Goal: Navigation & Orientation: Find specific page/section

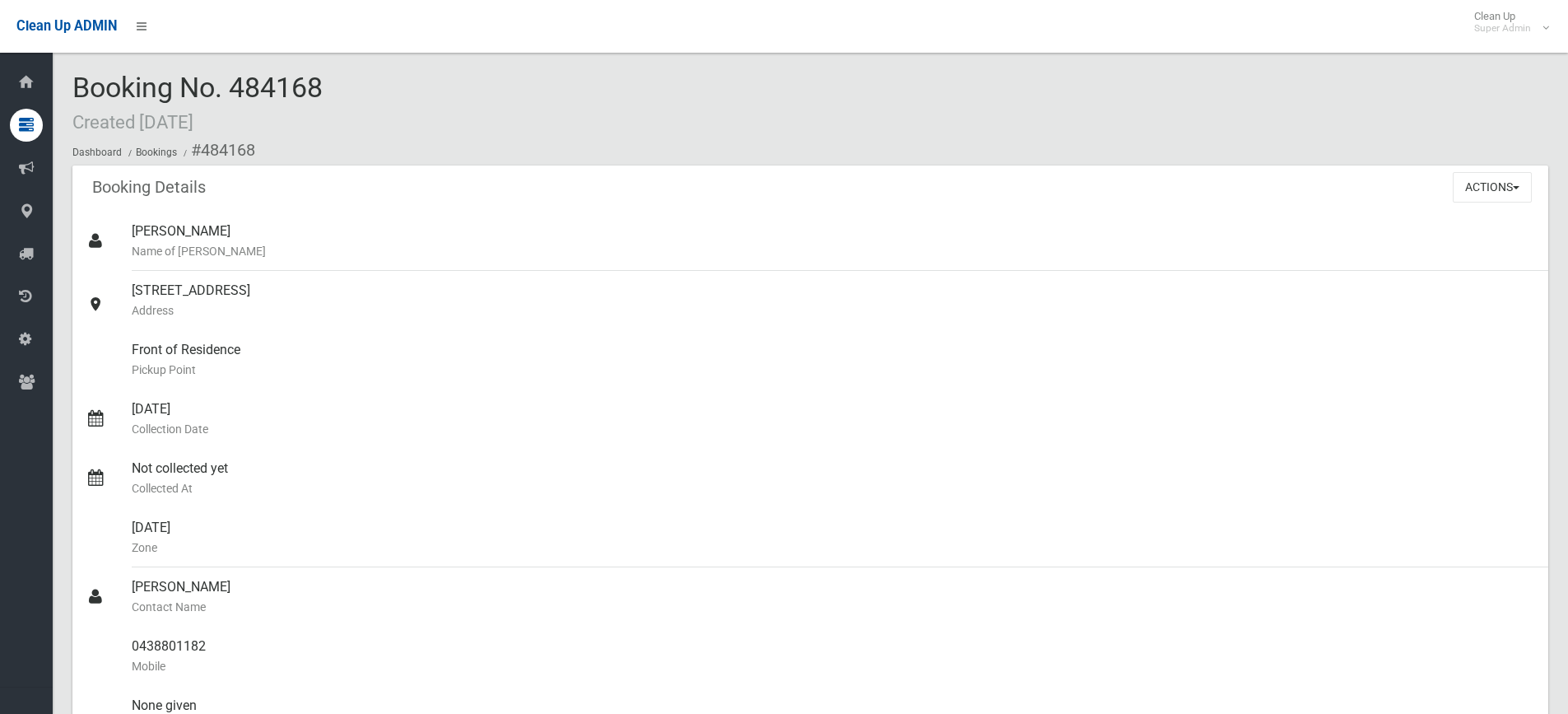
drag, startPoint x: 366, startPoint y: 93, endPoint x: 220, endPoint y: 79, distance: 146.7
click at [220, 79] on div "Booking No. 484168 Created 08/09/2025 Dashboard Bookings #484168" at bounding box center [810, 119] width 1475 height 93
click at [513, 419] on small "Collection Date" at bounding box center [833, 428] width 1404 height 20
click at [525, 106] on div "Booking No. 484168 Created 08/09/2025 Dashboard Bookings #484168" at bounding box center [810, 119] width 1475 height 93
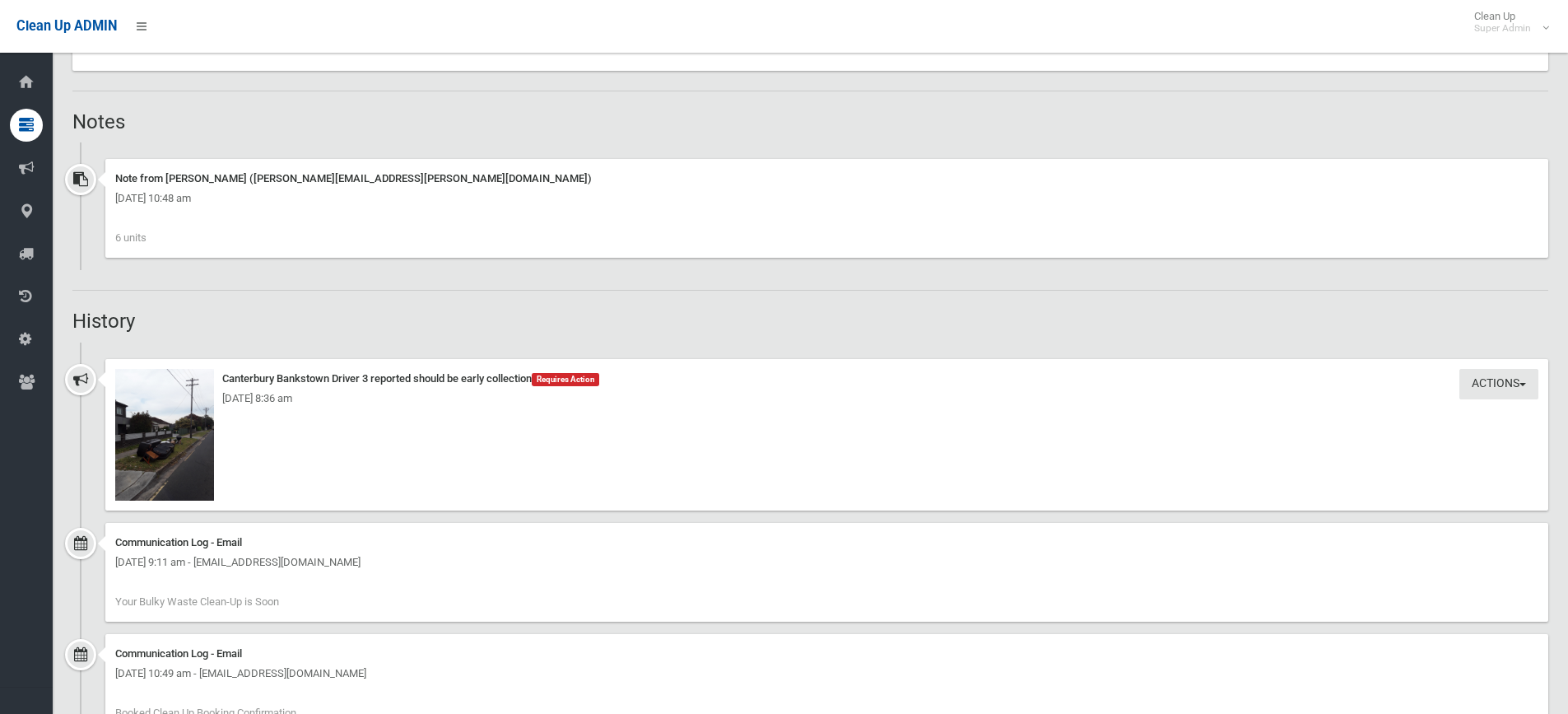
scroll to position [913, 0]
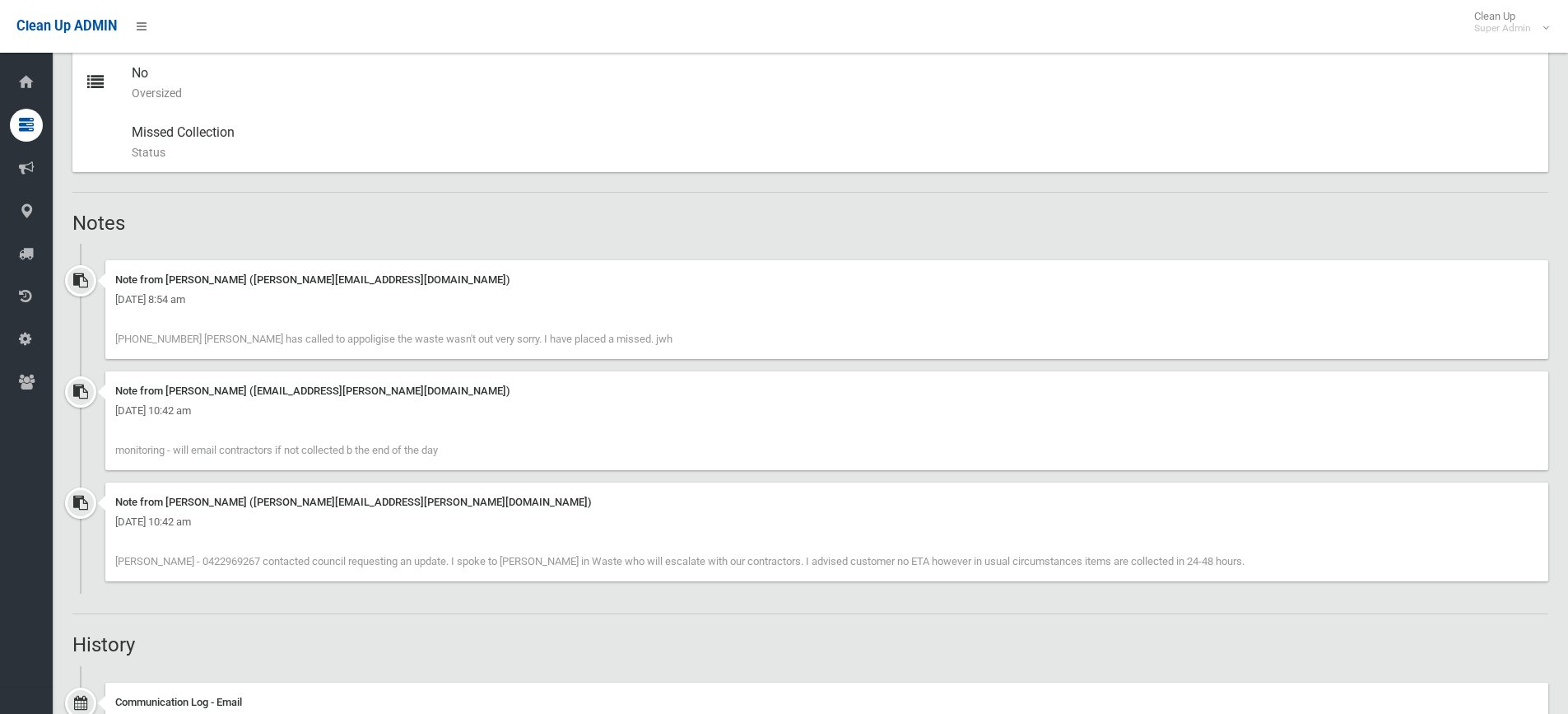
scroll to position [824, 0]
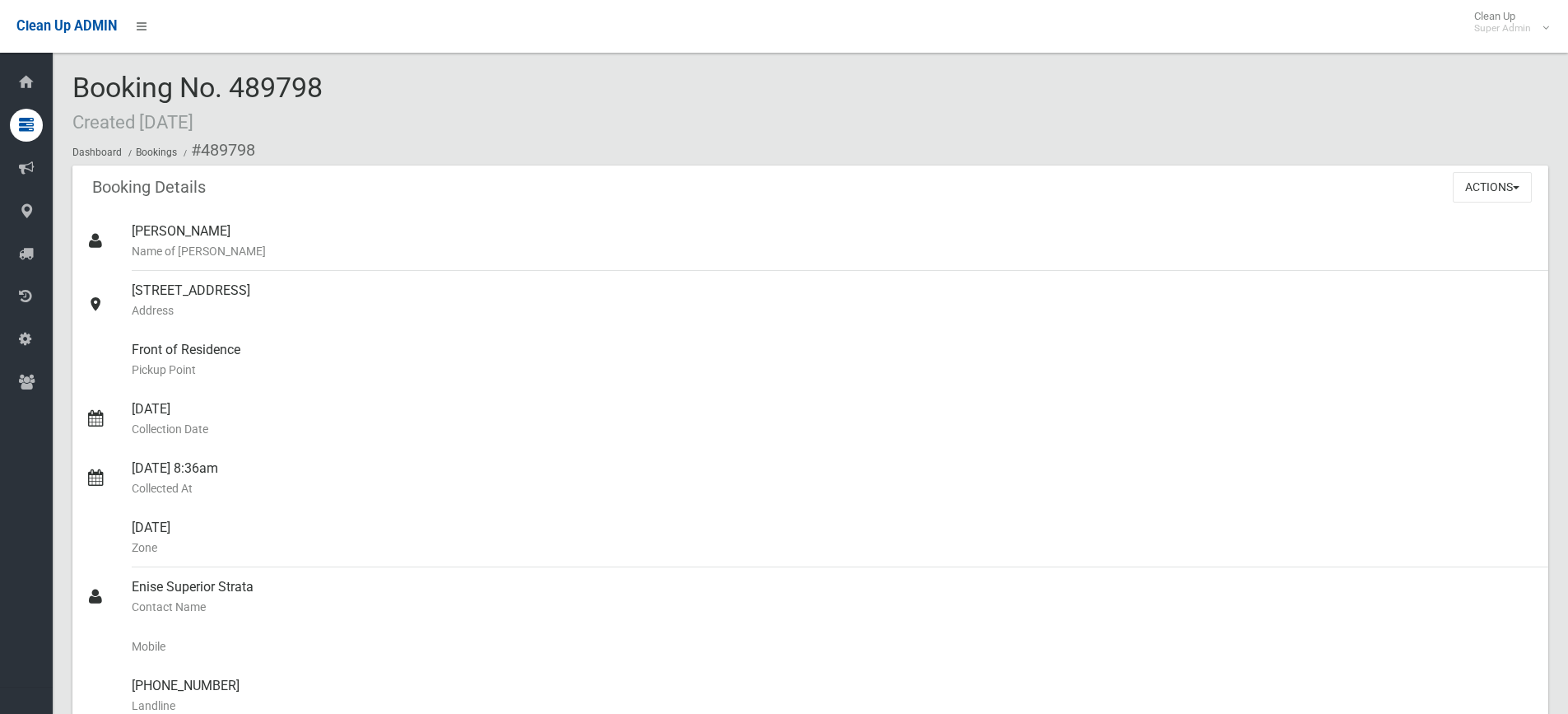
scroll to position [913, 0]
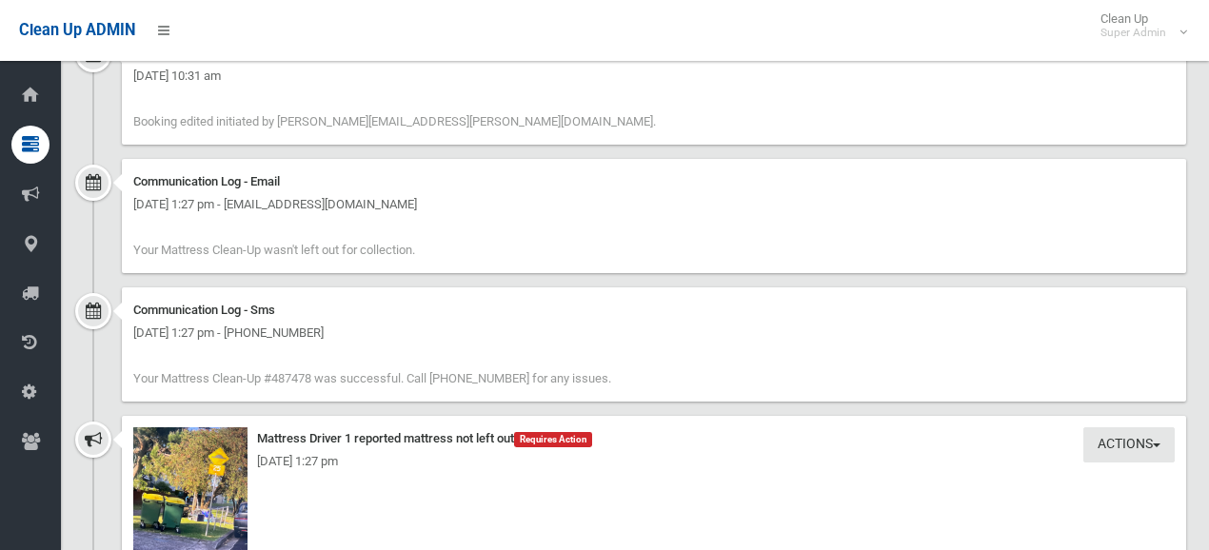
scroll to position [1649, 0]
click at [227, 347] on div "Communication Log - Sms [DATE] 1:27 pm - [PHONE_NUMBER] Your Mattress Clean-Up …" at bounding box center [654, 343] width 1064 height 114
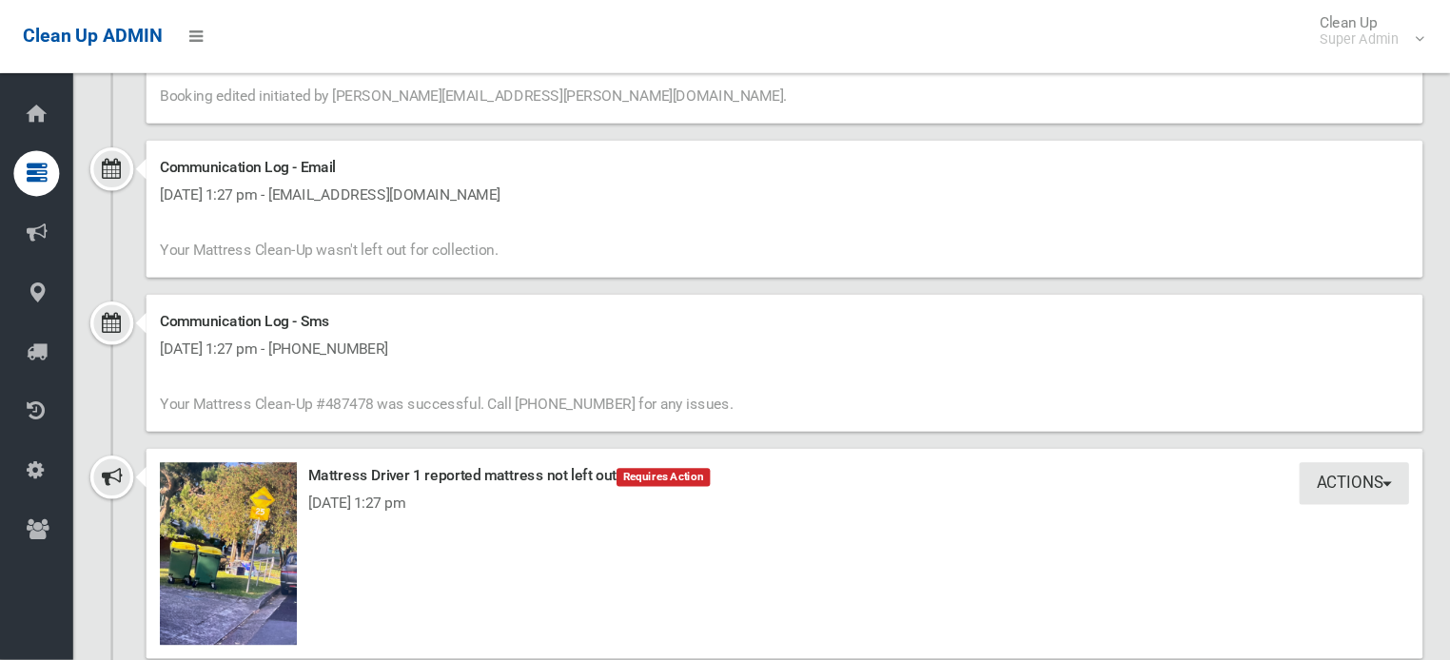
scroll to position [1713, 0]
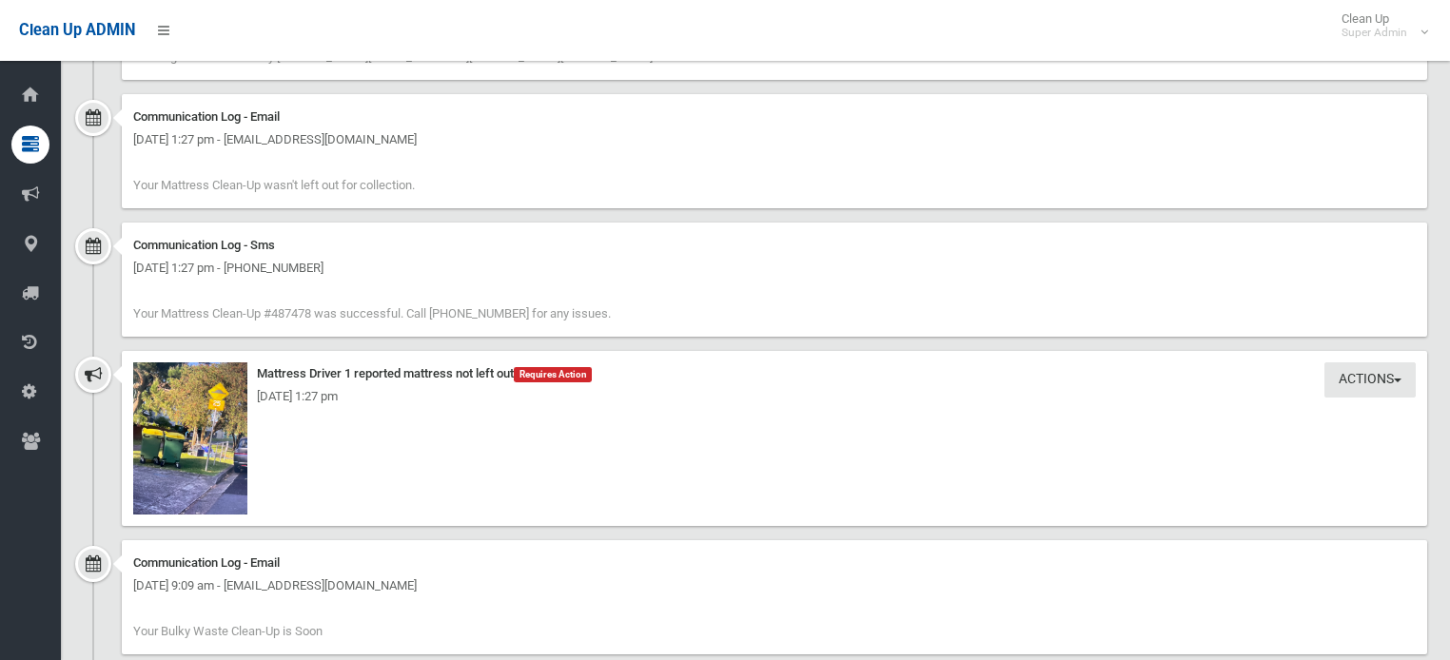
drag, startPoint x: 327, startPoint y: 136, endPoint x: 309, endPoint y: 133, distance: 18.3
click at [309, 133] on div "[DATE] 1:27 pm - [EMAIL_ADDRESS][DOMAIN_NAME]" at bounding box center [774, 139] width 1283 height 23
drag, startPoint x: 329, startPoint y: 263, endPoint x: 302, endPoint y: 260, distance: 27.7
click at [302, 260] on div "[DATE] 1:27 pm - [PHONE_NUMBER]" at bounding box center [774, 268] width 1283 height 23
click at [312, 279] on div "Communication Log - Sms [DATE] 1:27 pm - [PHONE_NUMBER] Your Mattress Clean-Up …" at bounding box center [775, 280] width 1306 height 114
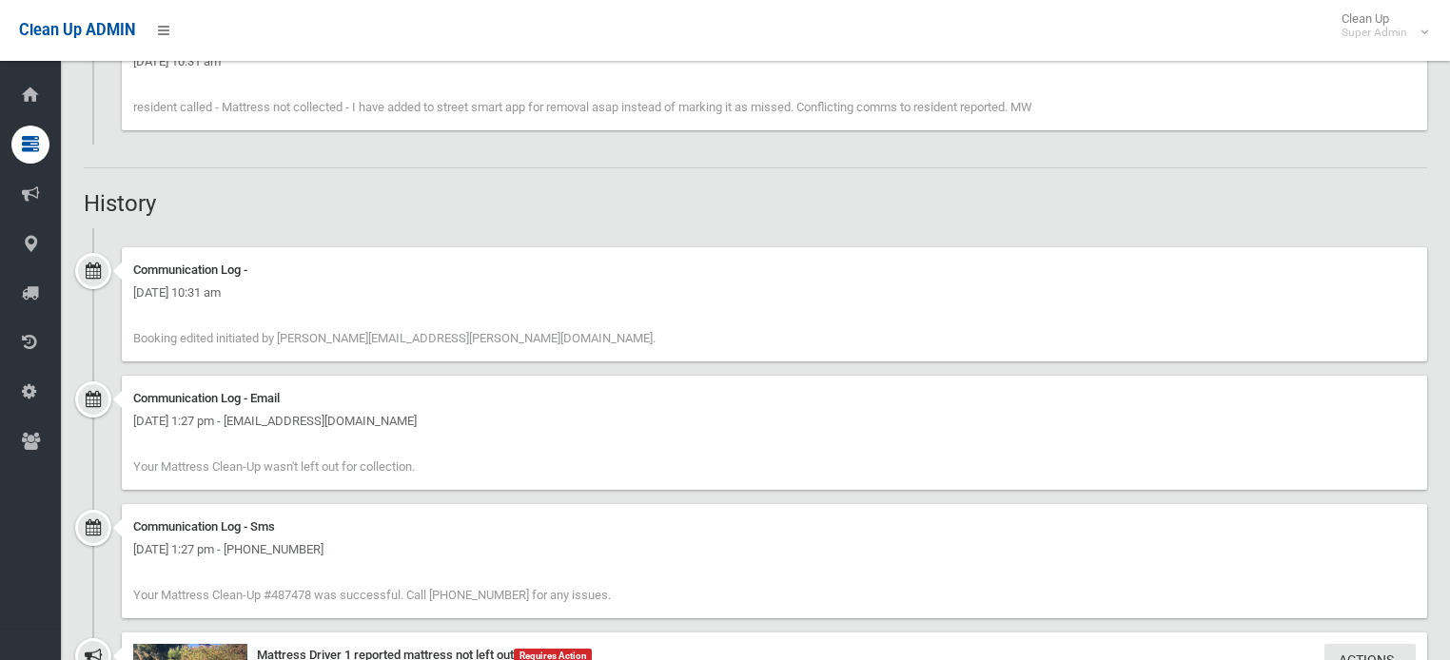
scroll to position [1279, 0]
